Goal: Transaction & Acquisition: Book appointment/travel/reservation

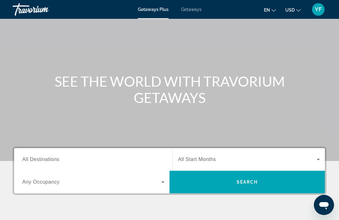
scroll to position [28, 0]
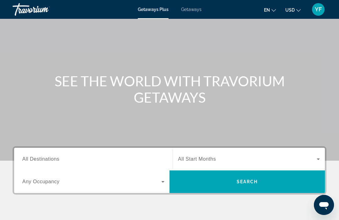
click at [267, 160] on span "Search widget" at bounding box center [247, 159] width 139 height 8
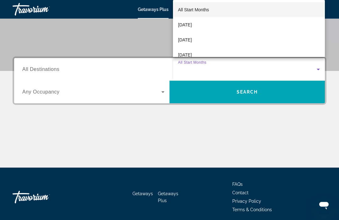
scroll to position [121, 0]
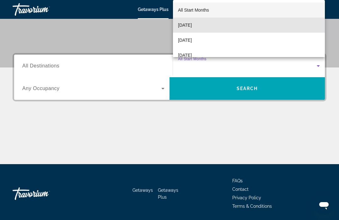
click at [257, 33] on mat-option "[DATE]" at bounding box center [249, 25] width 152 height 15
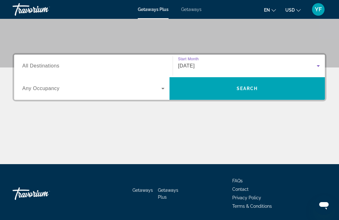
click at [275, 87] on span "Search widget" at bounding box center [247, 88] width 155 height 15
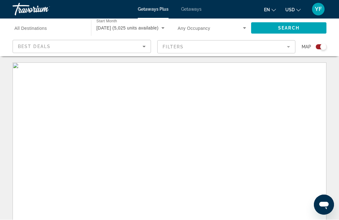
scroll to position [0, 0]
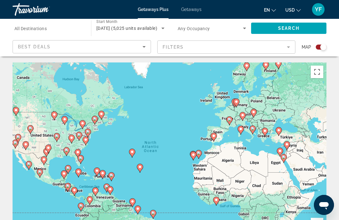
click at [272, 47] on mat-form-field "Filters" at bounding box center [226, 47] width 138 height 13
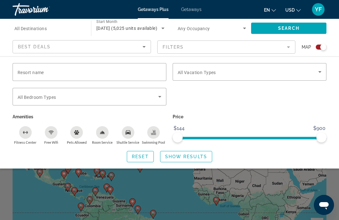
click at [287, 47] on mat-form-field "Filters" at bounding box center [226, 47] width 138 height 13
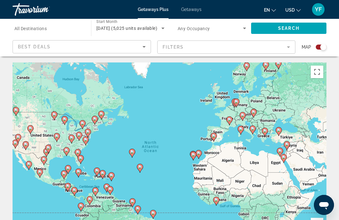
click at [25, 31] on div "Destination All Destinations" at bounding box center [48, 28] width 68 height 18
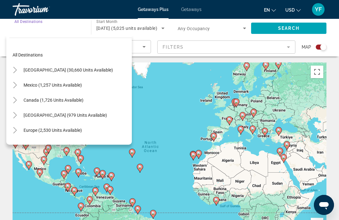
click at [45, 69] on span "[GEOGRAPHIC_DATA] (30,660 units available)" at bounding box center [68, 70] width 89 height 5
type input "**********"
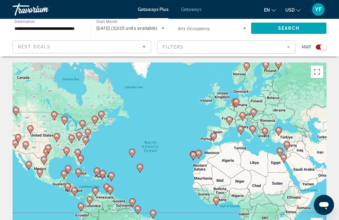
click at [301, 28] on span "Search widget" at bounding box center [288, 28] width 75 height 15
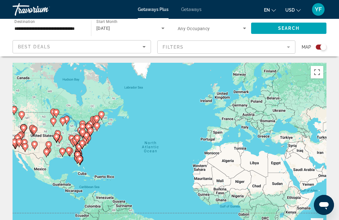
click at [312, 48] on div "Search widget" at bounding box center [318, 47] width 15 height 5
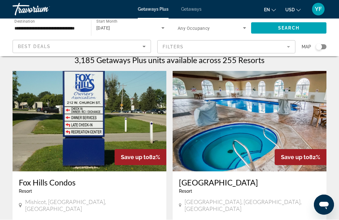
click at [278, 48] on mat-form-field "Filters" at bounding box center [226, 47] width 138 height 13
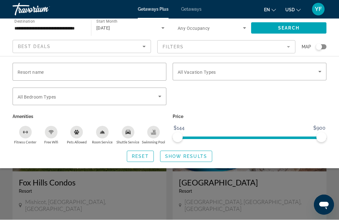
scroll to position [8, 0]
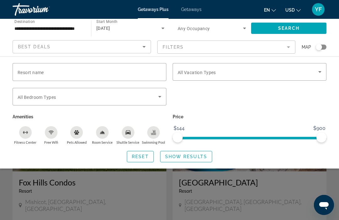
click at [52, 126] on div "Free Wifi" at bounding box center [51, 132] width 13 height 13
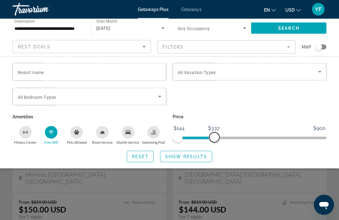
scroll to position [41, 0]
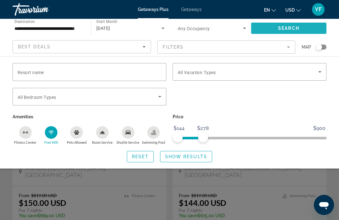
click at [295, 29] on span "Search" at bounding box center [288, 28] width 21 height 5
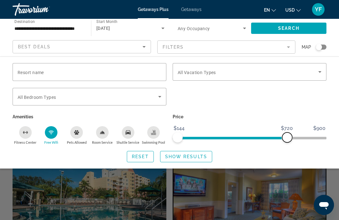
scroll to position [166, 0]
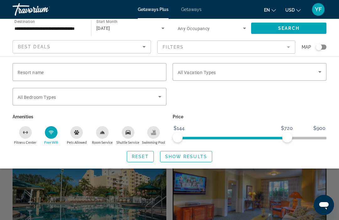
click at [195, 155] on span "Show Results" at bounding box center [186, 156] width 42 height 5
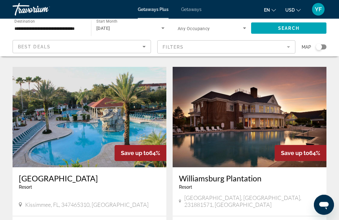
scroll to position [1138, 0]
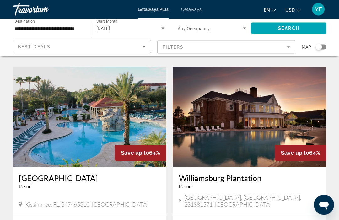
click at [132, 23] on div "[DATE]" at bounding box center [130, 28] width 68 height 18
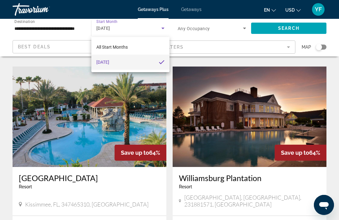
click at [142, 63] on mat-option "[DATE]" at bounding box center [130, 62] width 78 height 15
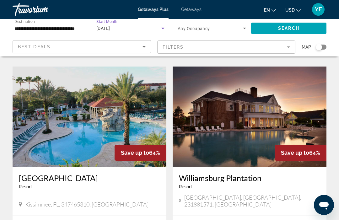
click at [143, 27] on div "[DATE]" at bounding box center [128, 28] width 65 height 8
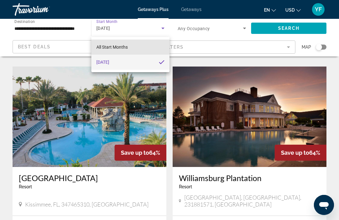
click at [141, 45] on mat-option "All Start Months" at bounding box center [130, 47] width 78 height 15
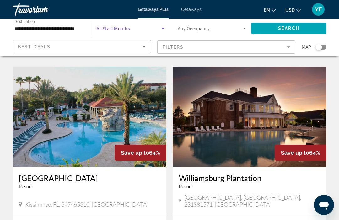
click at [162, 27] on icon "Search widget" at bounding box center [163, 28] width 8 height 8
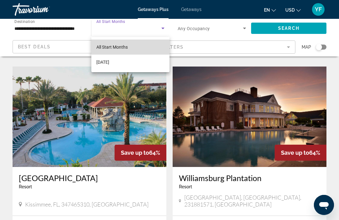
click at [148, 45] on mat-option "All Start Months" at bounding box center [130, 47] width 78 height 15
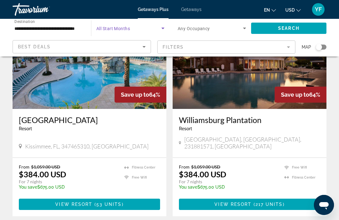
scroll to position [1195, 0]
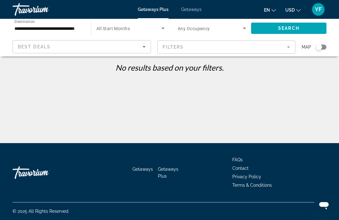
click at [144, 42] on div "Best Deals" at bounding box center [82, 50] width 128 height 18
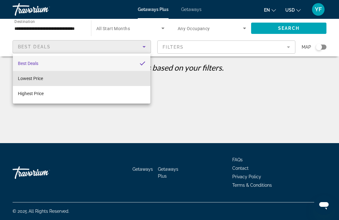
click at [28, 75] on span "Lowest Price" at bounding box center [30, 79] width 25 height 8
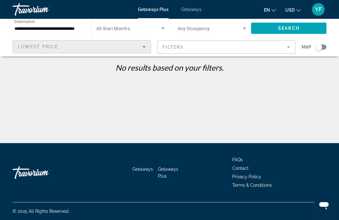
click at [285, 52] on mat-form-field "Filters" at bounding box center [226, 47] width 138 height 13
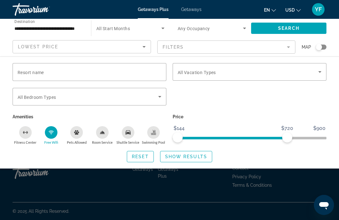
click at [263, 72] on span "Search widget" at bounding box center [248, 72] width 141 height 8
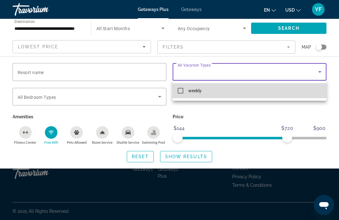
click at [198, 95] on mat-option "weekly" at bounding box center [250, 90] width 154 height 15
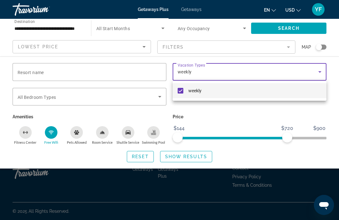
click at [235, 63] on div at bounding box center [169, 110] width 339 height 220
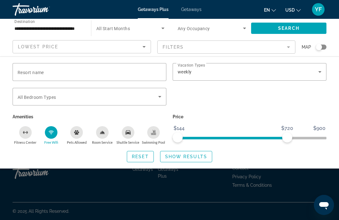
click at [193, 8] on span "Getaways" at bounding box center [191, 9] width 20 height 5
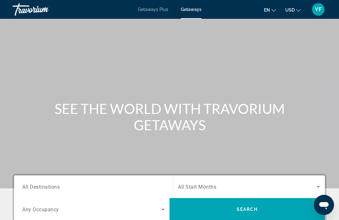
click at [146, 11] on span "Getaways Plus" at bounding box center [153, 9] width 30 height 5
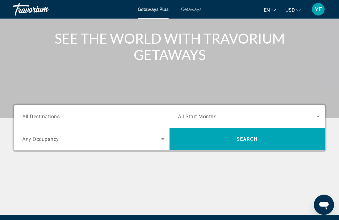
scroll to position [121, 0]
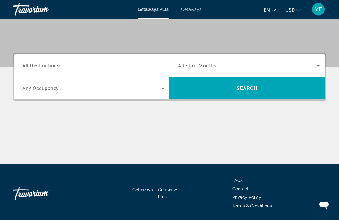
click at [242, 95] on span "Search widget" at bounding box center [247, 88] width 155 height 15
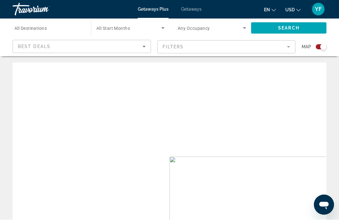
scroll to position [0, 0]
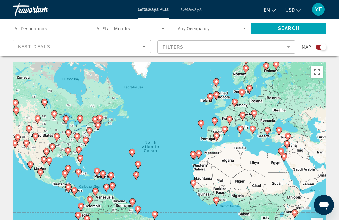
click at [314, 46] on div "Search widget" at bounding box center [318, 47] width 15 height 5
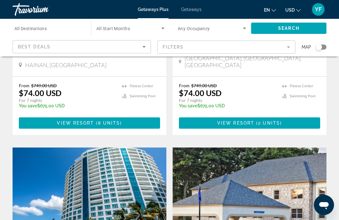
scroll to position [833, 0]
